Goal: Task Accomplishment & Management: Manage account settings

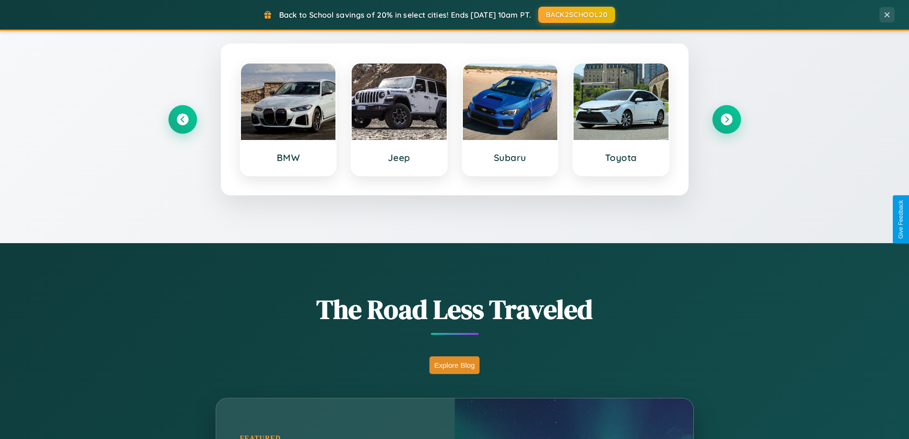
scroll to position [657, 0]
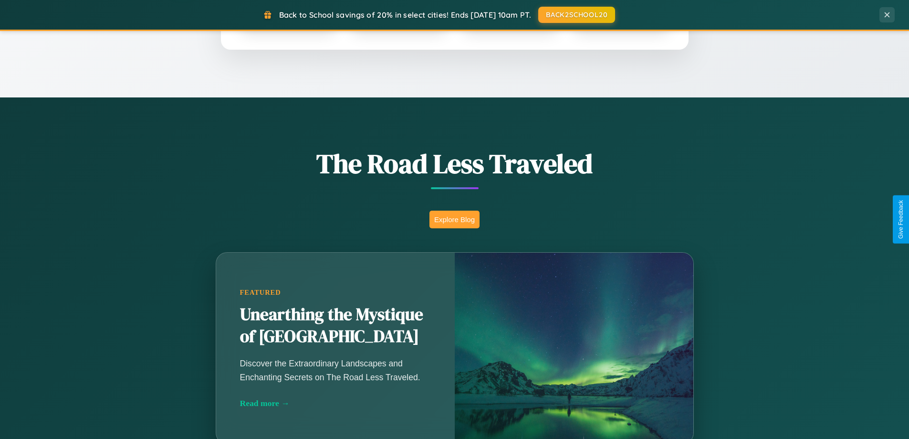
click at [454, 219] on button "Explore Blog" at bounding box center [455, 219] width 50 height 18
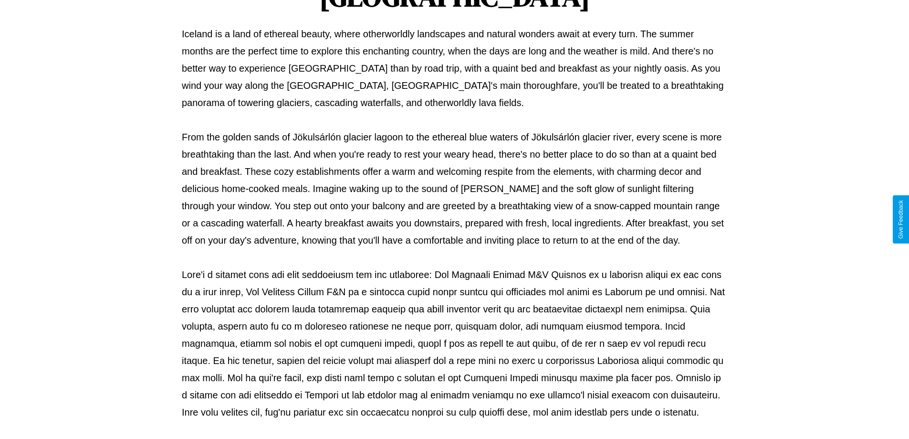
scroll to position [309, 0]
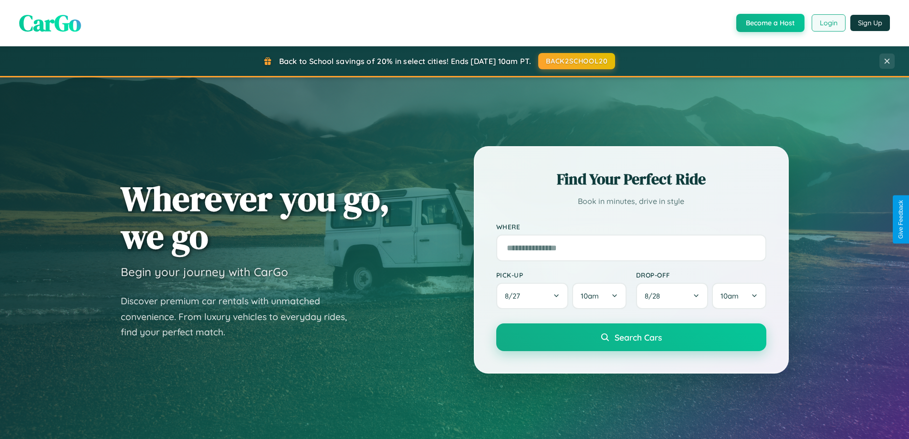
click at [828, 23] on button "Login" at bounding box center [829, 22] width 34 height 17
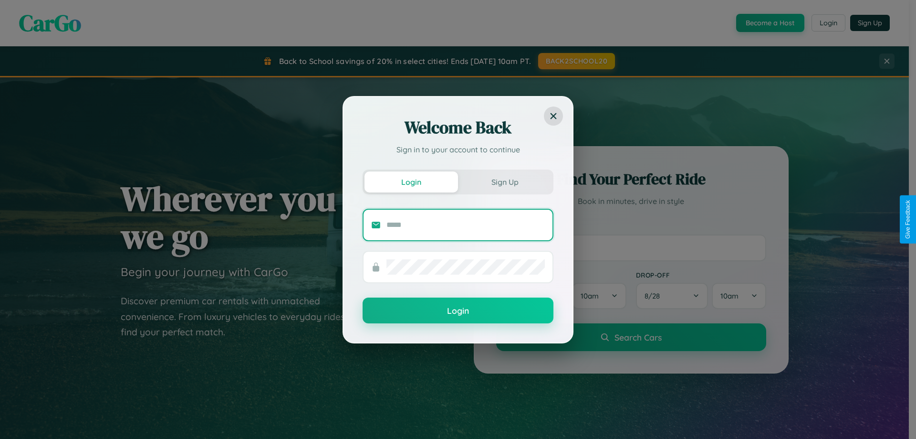
click at [466, 224] on input "text" at bounding box center [466, 224] width 158 height 15
type input "**********"
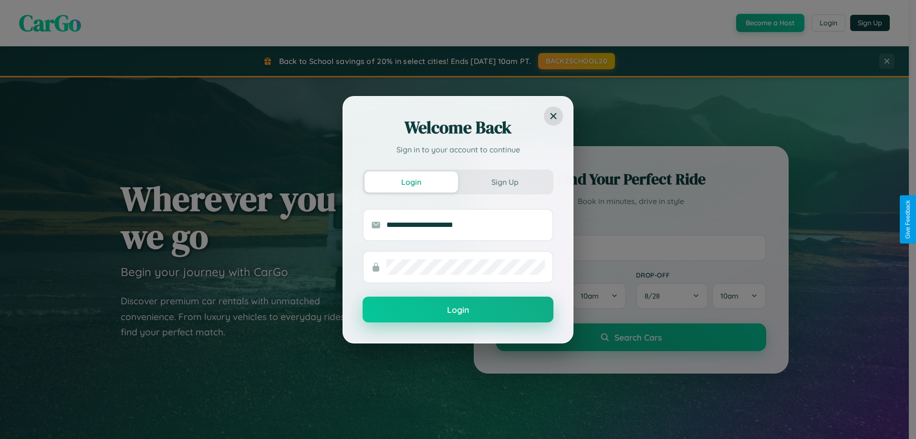
click at [458, 309] on button "Login" at bounding box center [458, 309] width 191 height 26
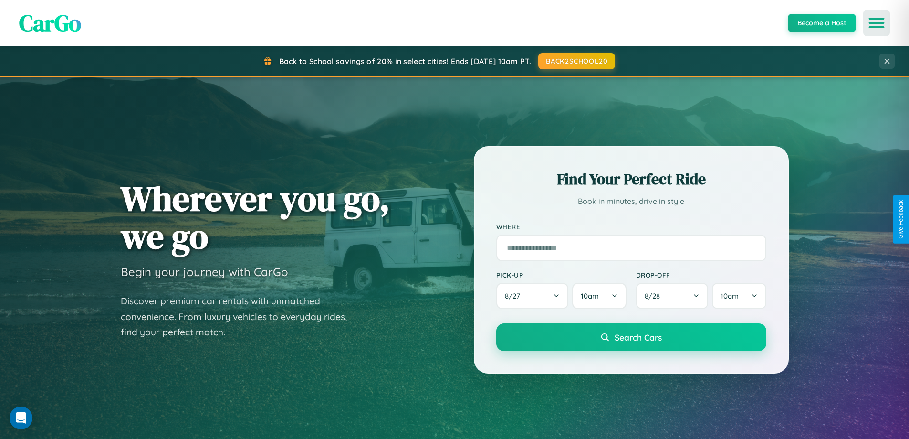
click at [877, 23] on icon "Open menu" at bounding box center [877, 23] width 14 height 9
